Goal: Check status: Check status

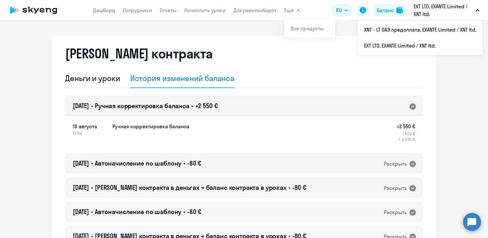
select select "english_adult_not_native_speaker"
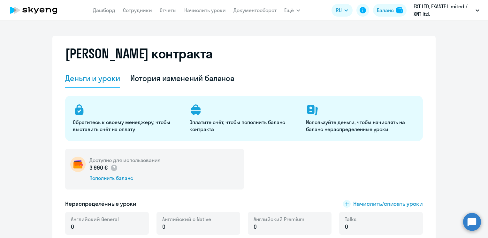
select select "english_adult_not_native_speaker"
click at [194, 77] on div "История изменений баланса" at bounding box center [182, 78] width 104 height 10
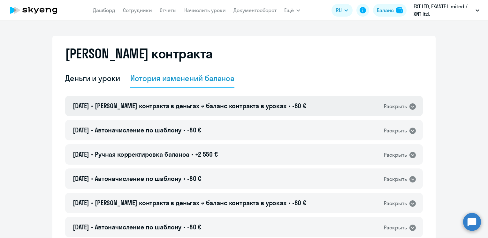
click at [189, 107] on span "[PERSON_NAME] контракта в деньгах → баланс контракта в уроках" at bounding box center [191, 106] width 192 height 8
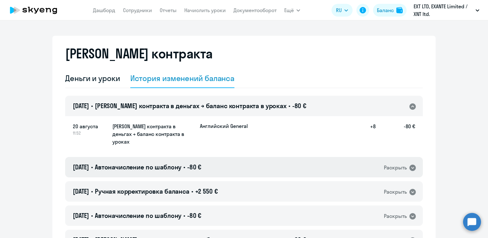
click at [181, 163] on span "Автоначисление по шаблону" at bounding box center [138, 167] width 87 height 8
